Goal: Register for event/course

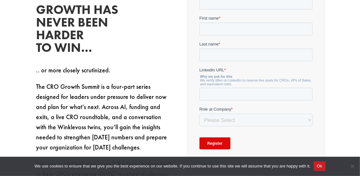
scroll to position [187, 0]
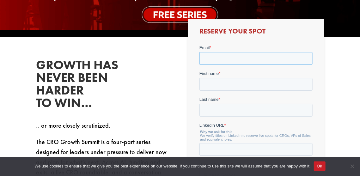
click at [229, 60] on input "Email *" at bounding box center [255, 58] width 113 height 13
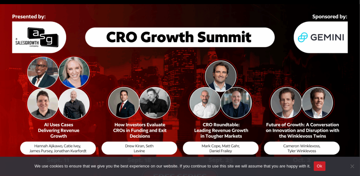
scroll to position [0, 0]
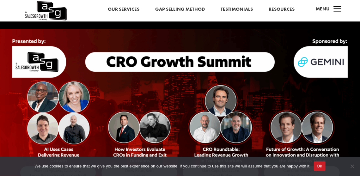
click at [125, 9] on link "Our Services" at bounding box center [124, 9] width 32 height 8
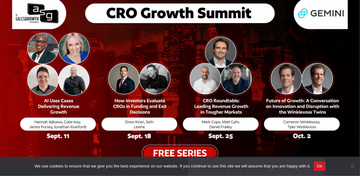
scroll to position [142, 0]
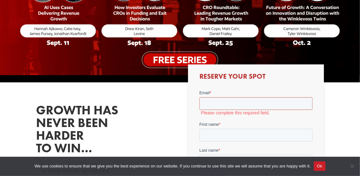
click at [214, 108] on input "Email *" at bounding box center [255, 103] width 113 height 13
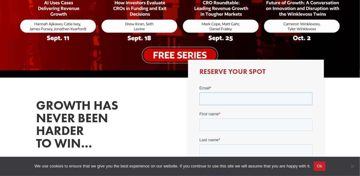
scroll to position [150, 0]
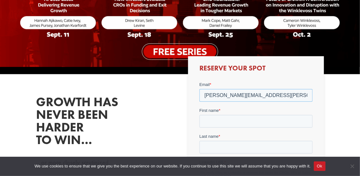
type input "kenneth.poole@security101.com"
click at [240, 121] on input "First name *" at bounding box center [255, 121] width 113 height 13
type input "Ken"
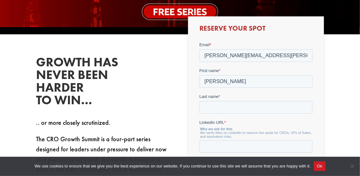
scroll to position [198, 0]
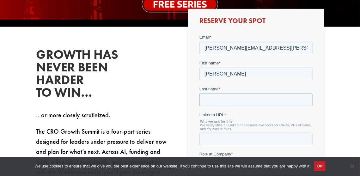
click at [243, 96] on input "Last name *" at bounding box center [255, 100] width 113 height 13
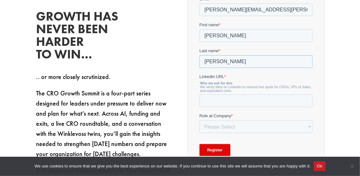
scroll to position [245, 0]
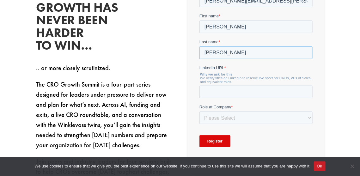
type input "Poole"
click at [219, 93] on input "LinkedIn URL *" at bounding box center [255, 92] width 113 height 13
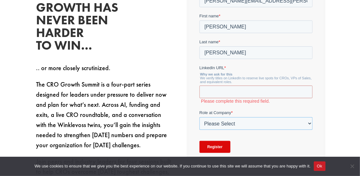
click at [249, 118] on div "Role at Company * Please Select C-Level (CRO, CSO, etc) Senior Leadership (VP o…" at bounding box center [255, 120] width 113 height 20
select select "C-Level (CRO, CSO, etc)"
click at [199, 130] on select "Please Select C-Level (CRO, CSO, etc) Senior Leadership (VP of Sales, VP of Ena…" at bounding box center [255, 124] width 113 height 13
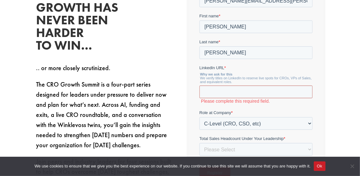
click at [230, 92] on input "LinkedIn URL *" at bounding box center [255, 92] width 113 height 13
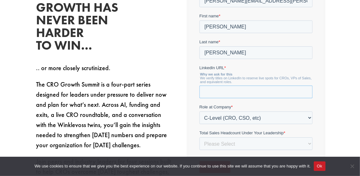
paste input "www.linkedin.com/in/ken-poole"
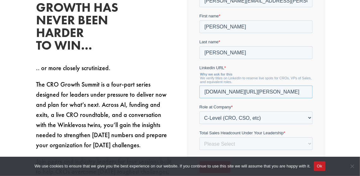
type input "www.linkedin.com/in/ken-poole"
click at [342, 65] on div "Growth has never been harder to win… .. or more closely scrutinized. The CRO Gr…" at bounding box center [180, 101] width 360 height 242
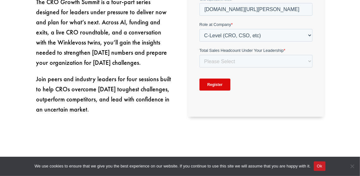
scroll to position [324, 0]
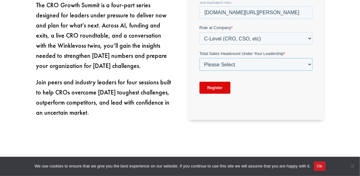
click at [281, 66] on select "Please Select Just Me 1-9 10-19 20-49 50-99 100+" at bounding box center [255, 65] width 113 height 13
select select "100+"
click at [199, 71] on select "Please Select Just Me 1-9 10-19 20-49 50-99 100+" at bounding box center [255, 65] width 113 height 13
click at [220, 90] on input "Register" at bounding box center [214, 88] width 31 height 12
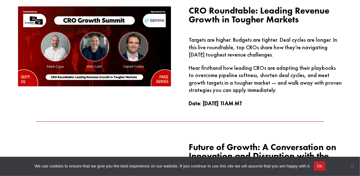
scroll to position [783, 0]
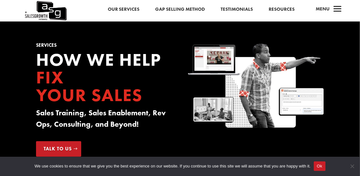
click at [175, 11] on link "Gap Selling Method" at bounding box center [180, 9] width 50 height 8
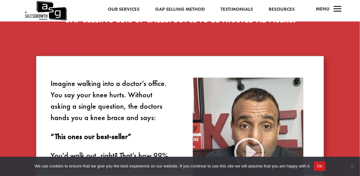
scroll to position [292, 0]
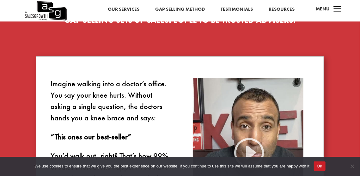
click at [240, 9] on link "Testimonials" at bounding box center [237, 9] width 32 height 8
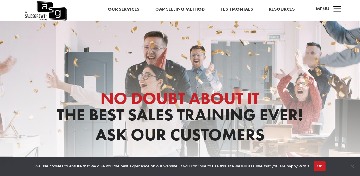
click at [281, 13] on link "Resources" at bounding box center [282, 9] width 26 height 8
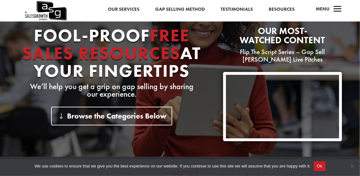
scroll to position [95, 0]
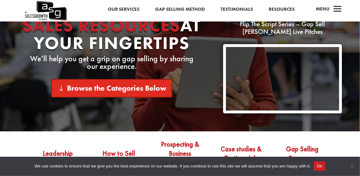
click at [145, 92] on link "Browse the Categories Below" at bounding box center [111, 88] width 121 height 19
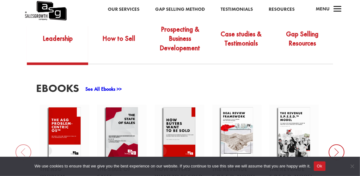
scroll to position [214, 0]
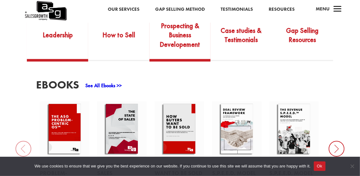
click at [190, 30] on link "Prospecting & Business Developement" at bounding box center [180, 39] width 61 height 39
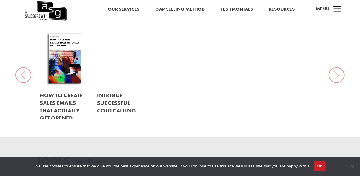
scroll to position [285, 0]
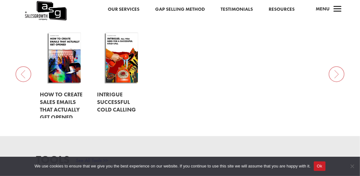
click at [64, 104] on link at bounding box center [65, 106] width 50 height 38
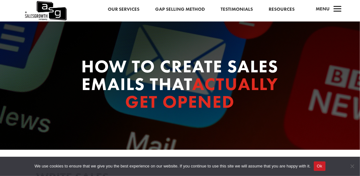
click at [329, 9] on span "Menu" at bounding box center [323, 9] width 14 height 6
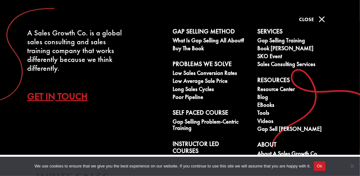
click at [328, 20] on span "M" at bounding box center [322, 19] width 13 height 13
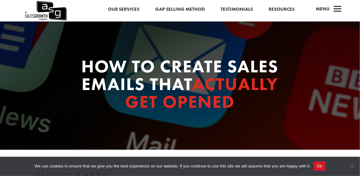
click at [127, 5] on link "Our Services" at bounding box center [124, 9] width 32 height 8
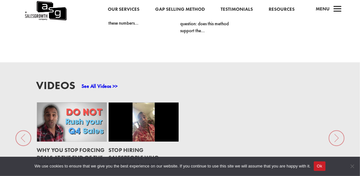
scroll to position [839, 0]
